Goal: Task Accomplishment & Management: Manage account settings

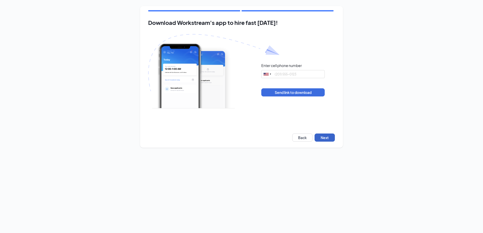
click at [328, 134] on button "Next" at bounding box center [325, 137] width 20 height 8
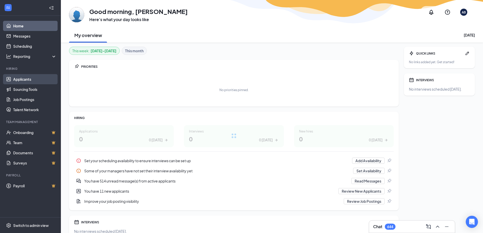
click at [24, 80] on link "Applicants" at bounding box center [34, 79] width 43 height 10
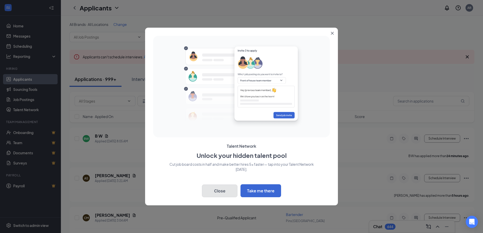
click at [233, 192] on button "Close" at bounding box center [220, 190] width 36 height 13
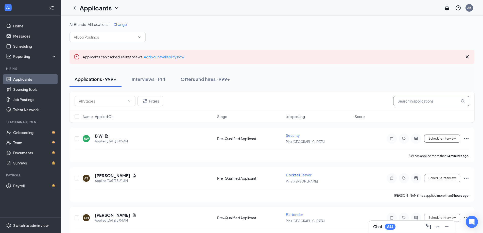
click at [409, 103] on input "text" at bounding box center [431, 101] width 76 height 10
type input "wilder"
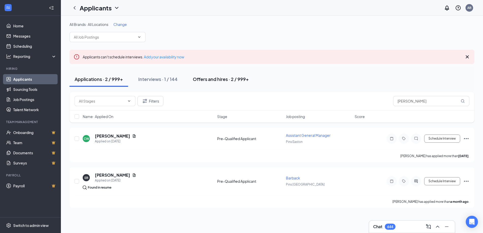
click at [218, 77] on div "Offers and hires · 2 / 999+" at bounding box center [221, 79] width 56 height 6
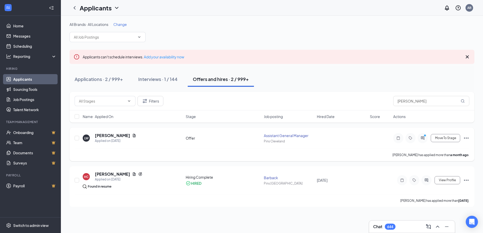
click at [130, 133] on div "[PERSON_NAME]" at bounding box center [115, 136] width 41 height 6
click at [423, 135] on icon "PrimaryDot" at bounding box center [426, 136] width 6 height 4
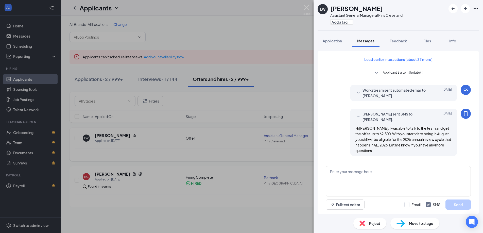
click at [130, 134] on div "LW Laurence Wilder Assistant General Manager at Pins Cleveland Add a tag Applic…" at bounding box center [241, 116] width 483 height 233
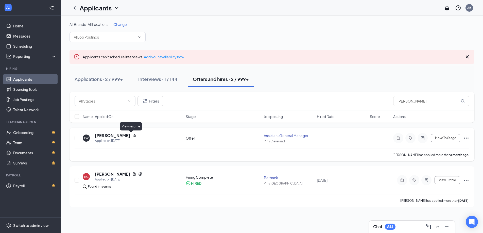
click at [132, 135] on icon "Document" at bounding box center [134, 135] width 4 height 4
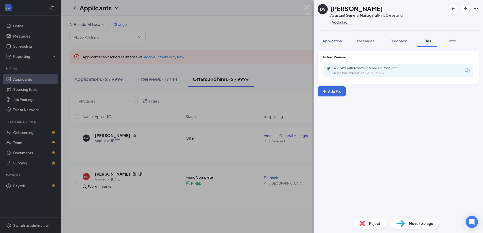
click at [476, 5] on div at bounding box center [464, 8] width 30 height 9
click at [476, 10] on icon "Ellipses" at bounding box center [476, 9] width 6 height 6
click at [446, 21] on link "View full application" at bounding box center [448, 20] width 55 height 5
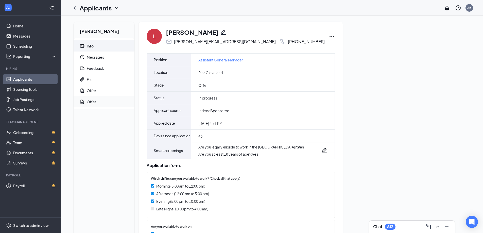
click at [96, 103] on div "Offer" at bounding box center [91, 101] width 9 height 5
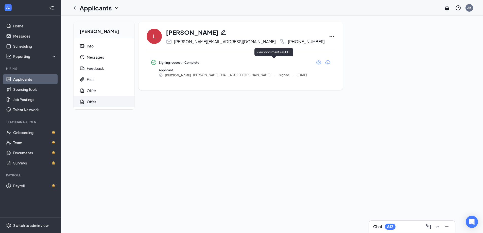
click at [316, 63] on icon "Eye" at bounding box center [319, 62] width 6 height 6
click at [316, 62] on icon "Eye" at bounding box center [318, 62] width 5 height 4
click at [18, 75] on link "Applicants" at bounding box center [34, 79] width 43 height 10
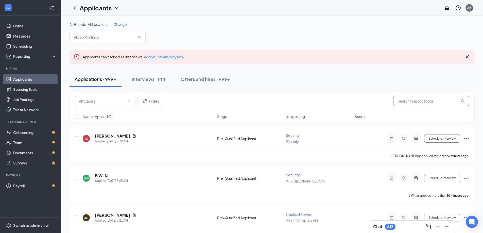
click at [420, 102] on input "text" at bounding box center [431, 101] width 76 height 10
type input "[PERSON_NAME]"
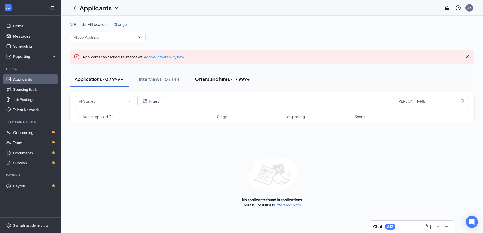
click at [208, 79] on div "Offers and hires · 1 / 999+" at bounding box center [222, 79] width 55 height 6
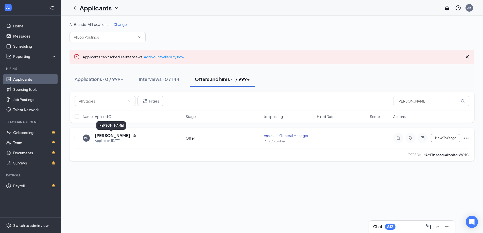
click at [114, 134] on h5 "[PERSON_NAME]" at bounding box center [112, 136] width 35 height 6
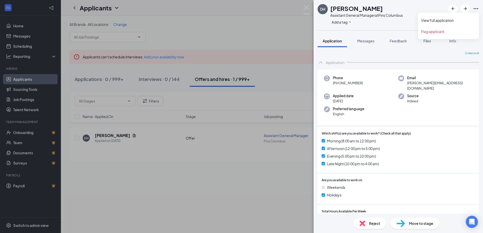
click at [477, 10] on icon "Ellipses" at bounding box center [476, 9] width 6 height 6
click at [435, 18] on link "View full application" at bounding box center [448, 20] width 55 height 5
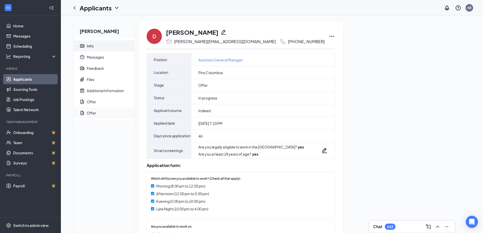
click at [91, 110] on div "Offer" at bounding box center [91, 112] width 9 height 5
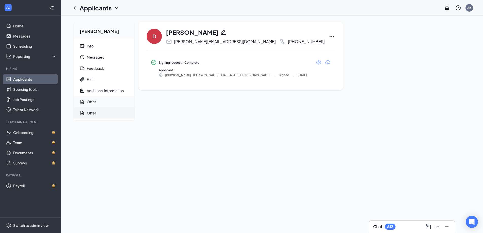
click at [92, 103] on div "Offer" at bounding box center [91, 101] width 9 height 5
click at [93, 108] on span "Offer" at bounding box center [109, 112] width 44 height 11
click at [316, 62] on icon "Eye" at bounding box center [319, 62] width 6 height 6
